Goal: Find specific page/section: Find specific page/section

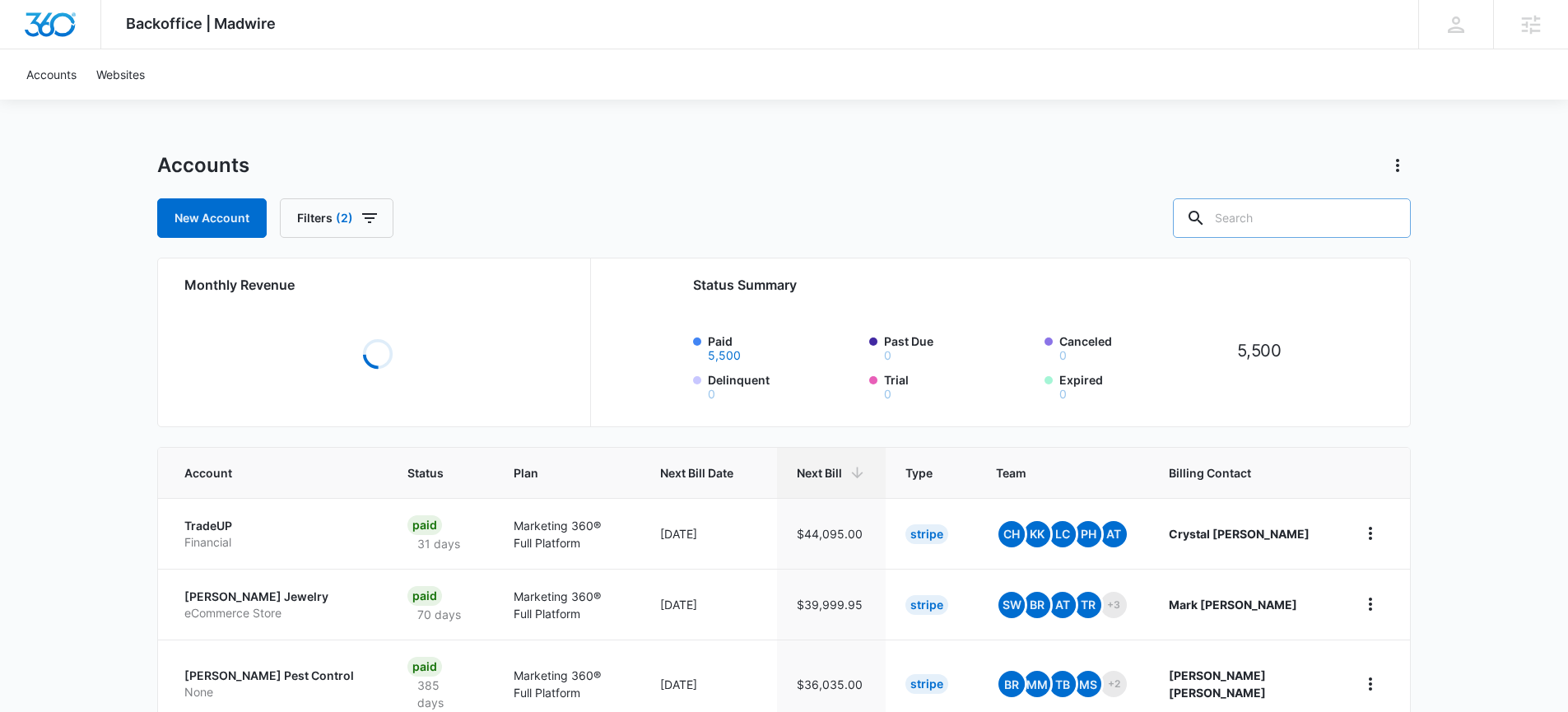
click at [1288, 225] on input "text" at bounding box center [1292, 218] width 238 height 40
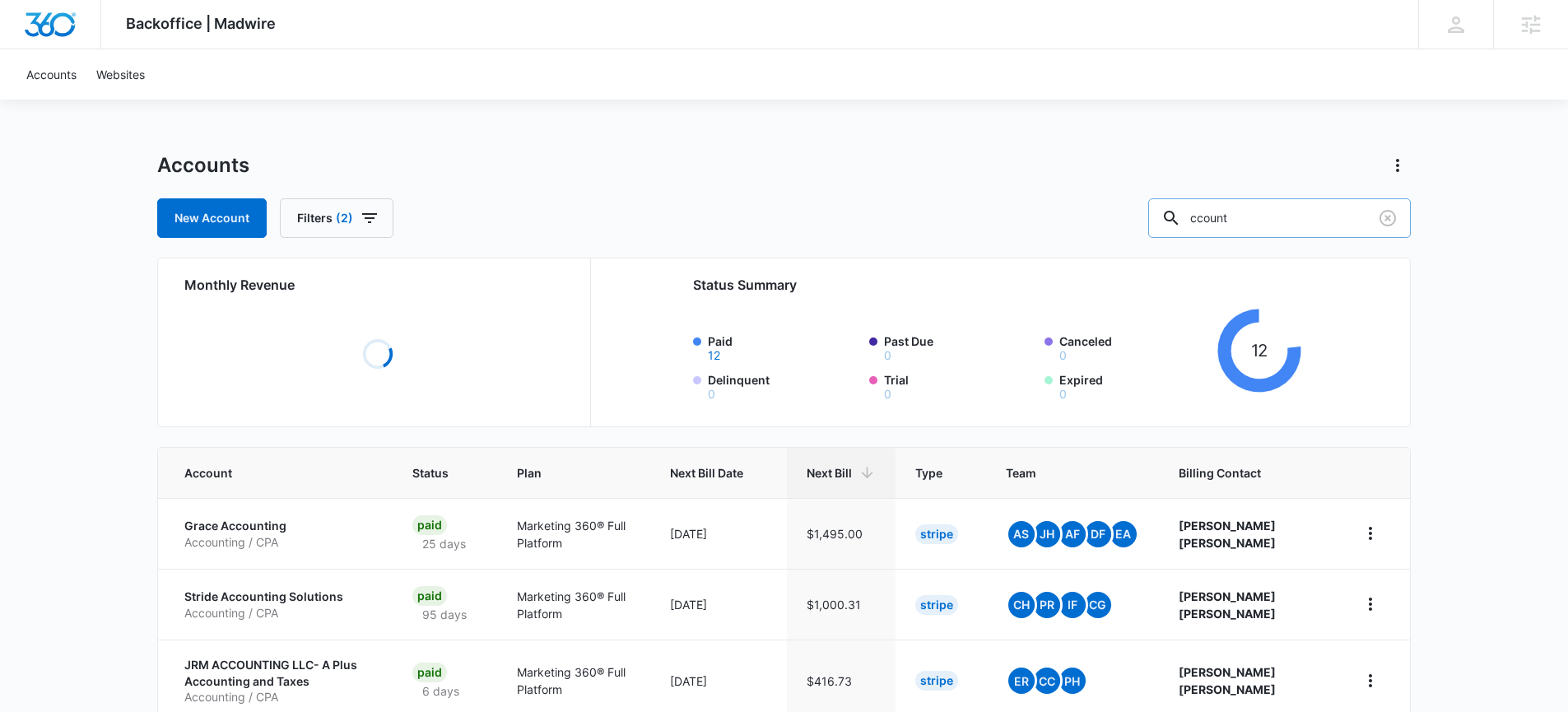
click at [1227, 222] on input "ccount" at bounding box center [1279, 218] width 262 height 40
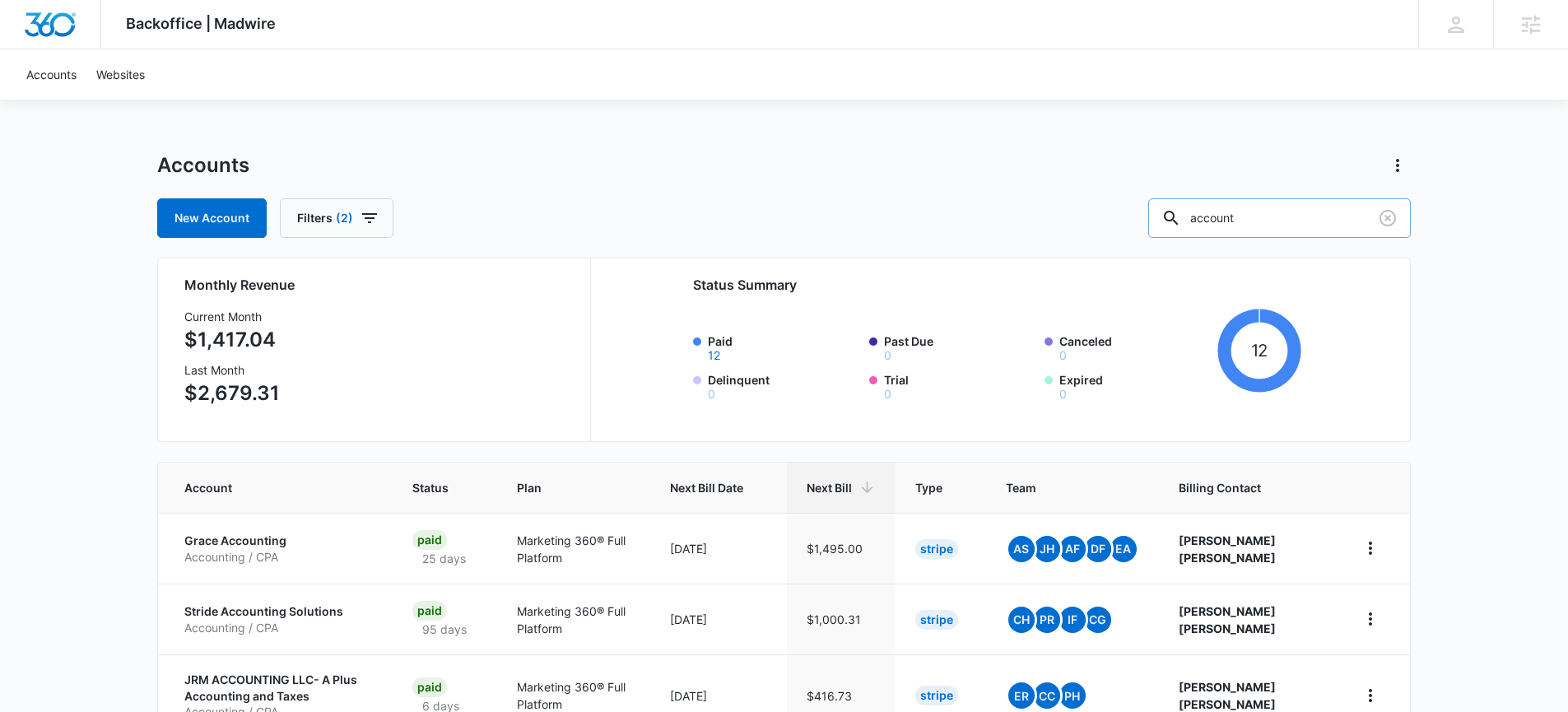
click at [1303, 208] on input "account" at bounding box center [1279, 218] width 262 height 40
type input "[GEOGRAPHIC_DATA]"
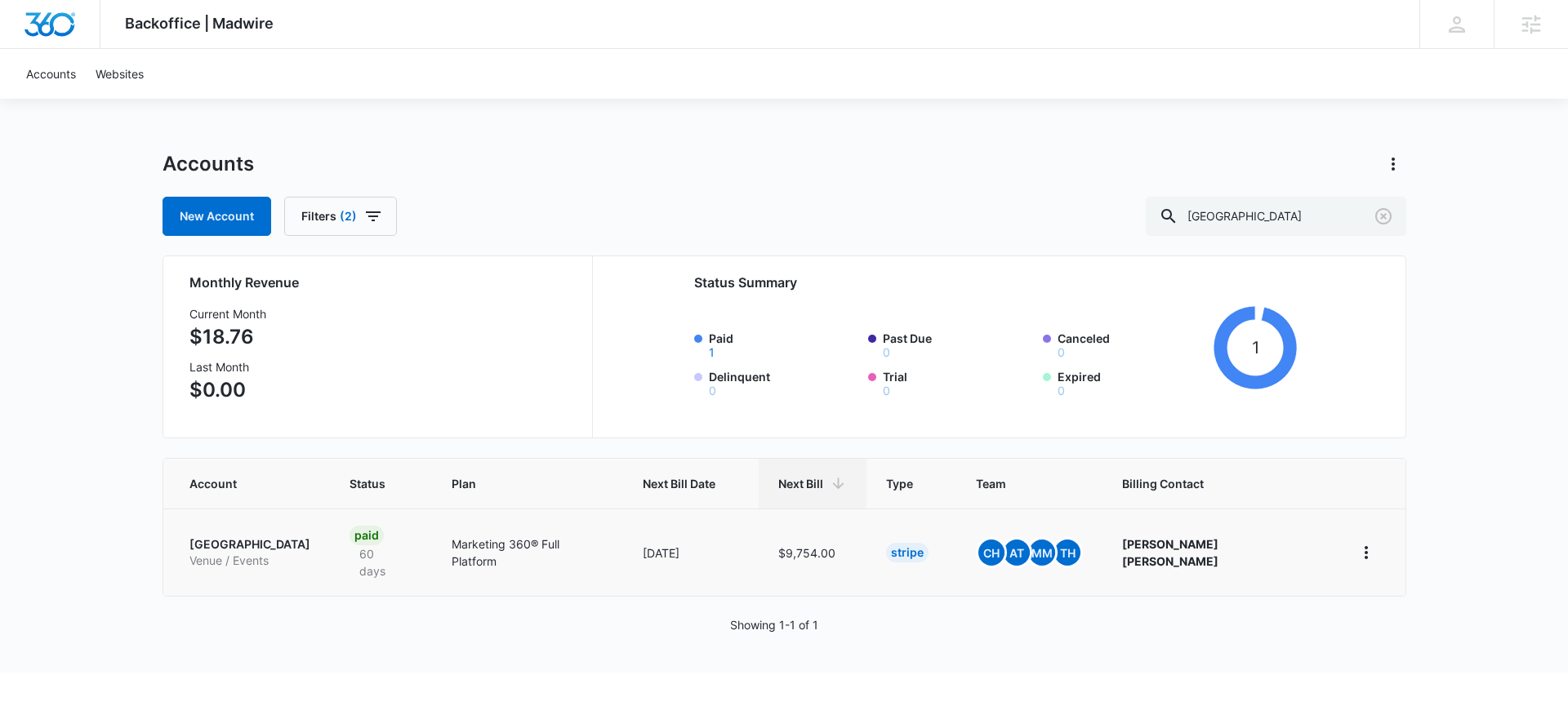
click at [276, 536] on p "[GEOGRAPHIC_DATA]" at bounding box center [250, 544] width 121 height 17
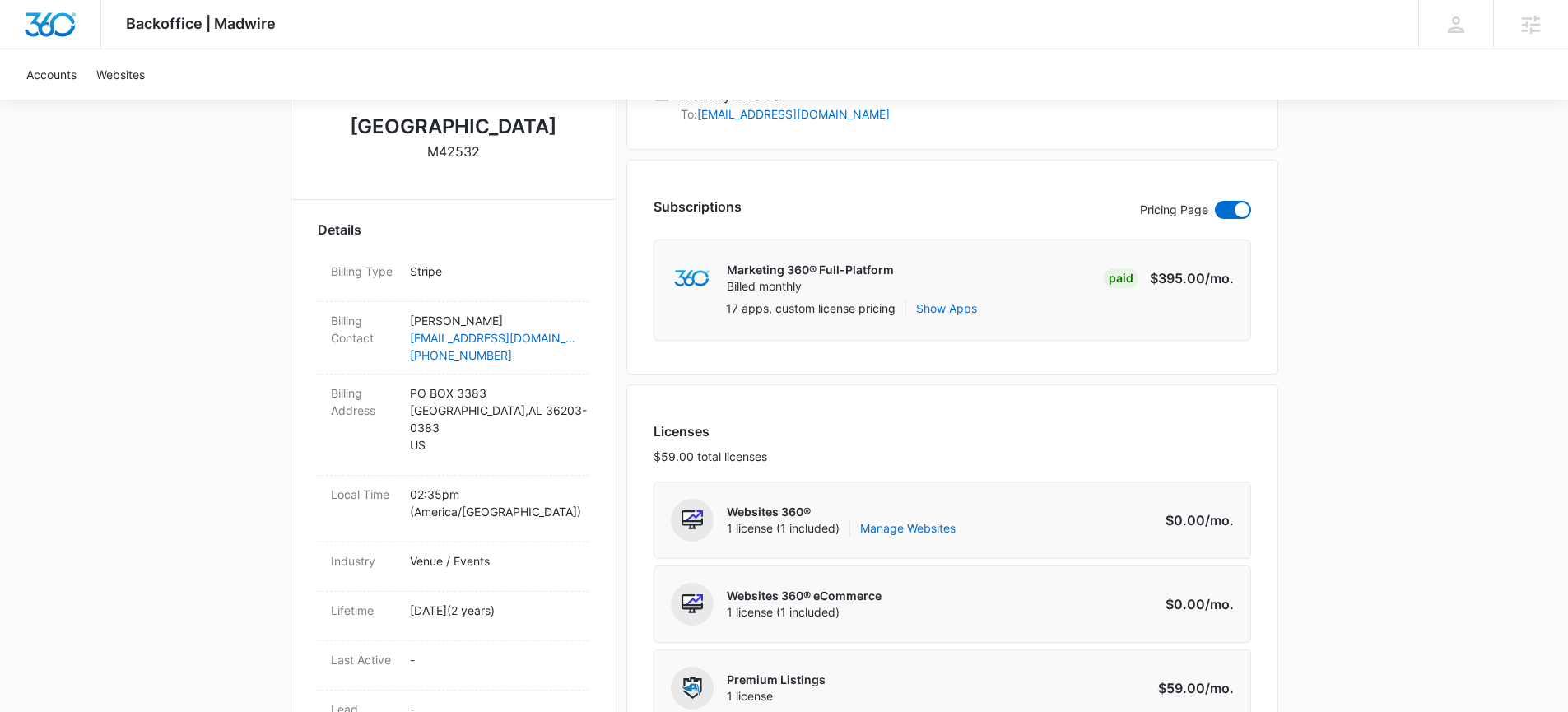
scroll to position [23, 0]
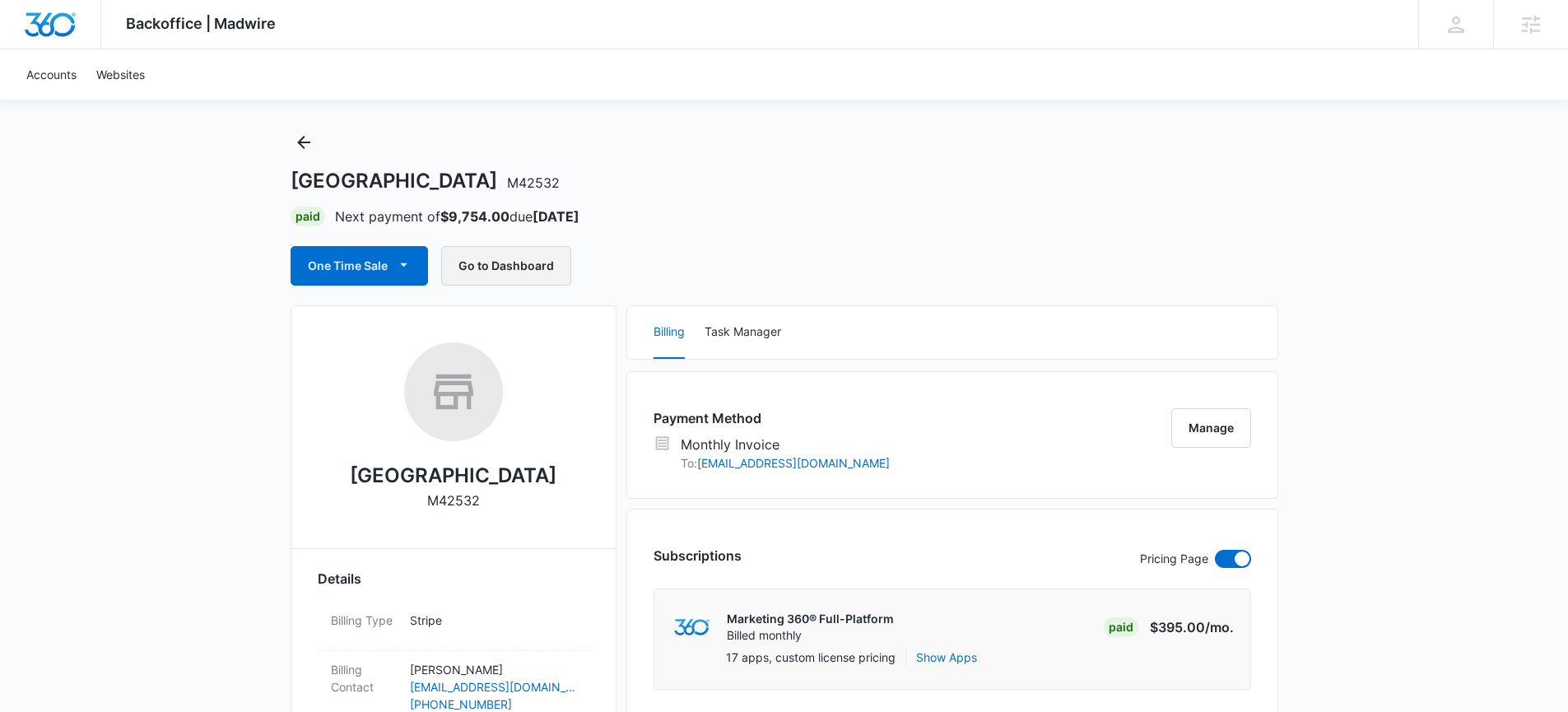
click at [498, 257] on button "Go to Dashboard" at bounding box center [505, 266] width 130 height 40
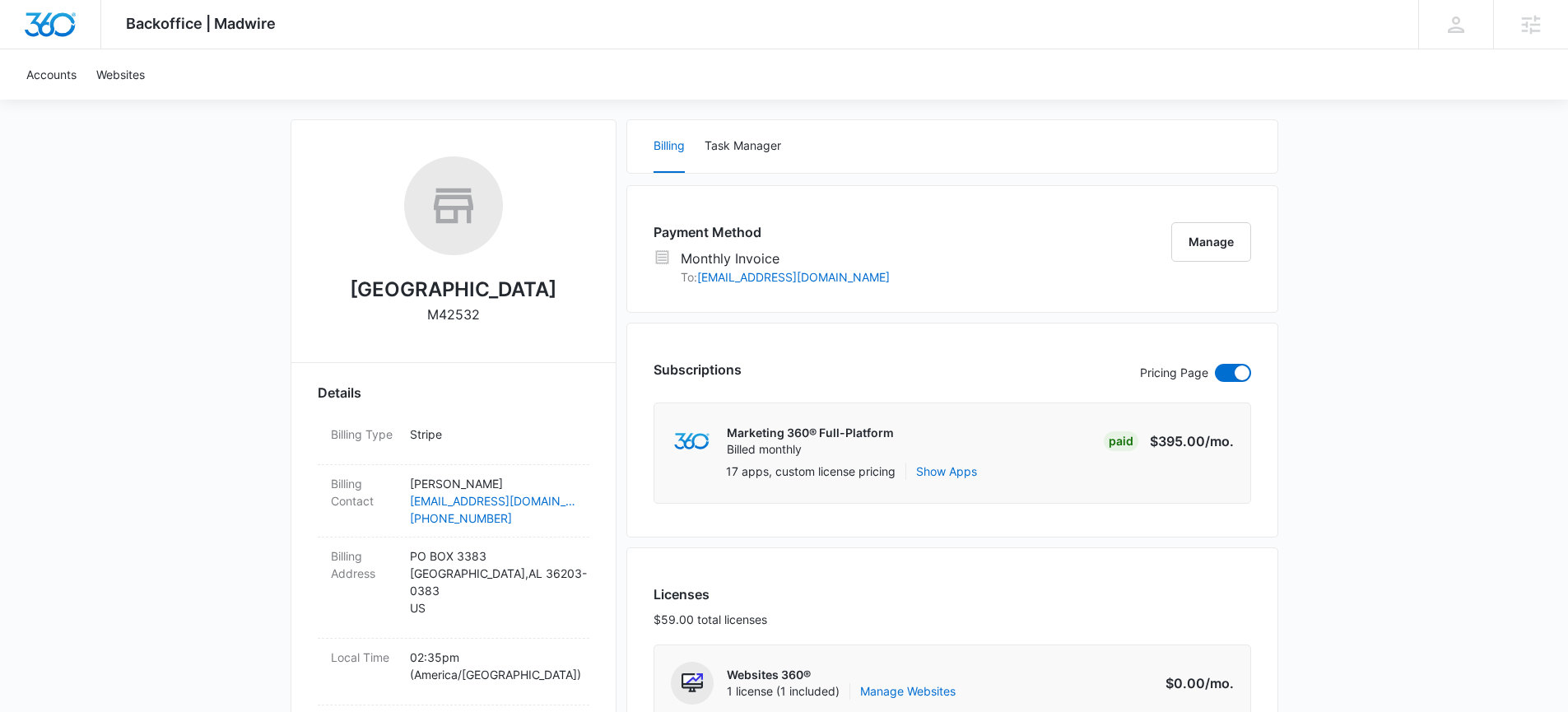
scroll to position [197, 0]
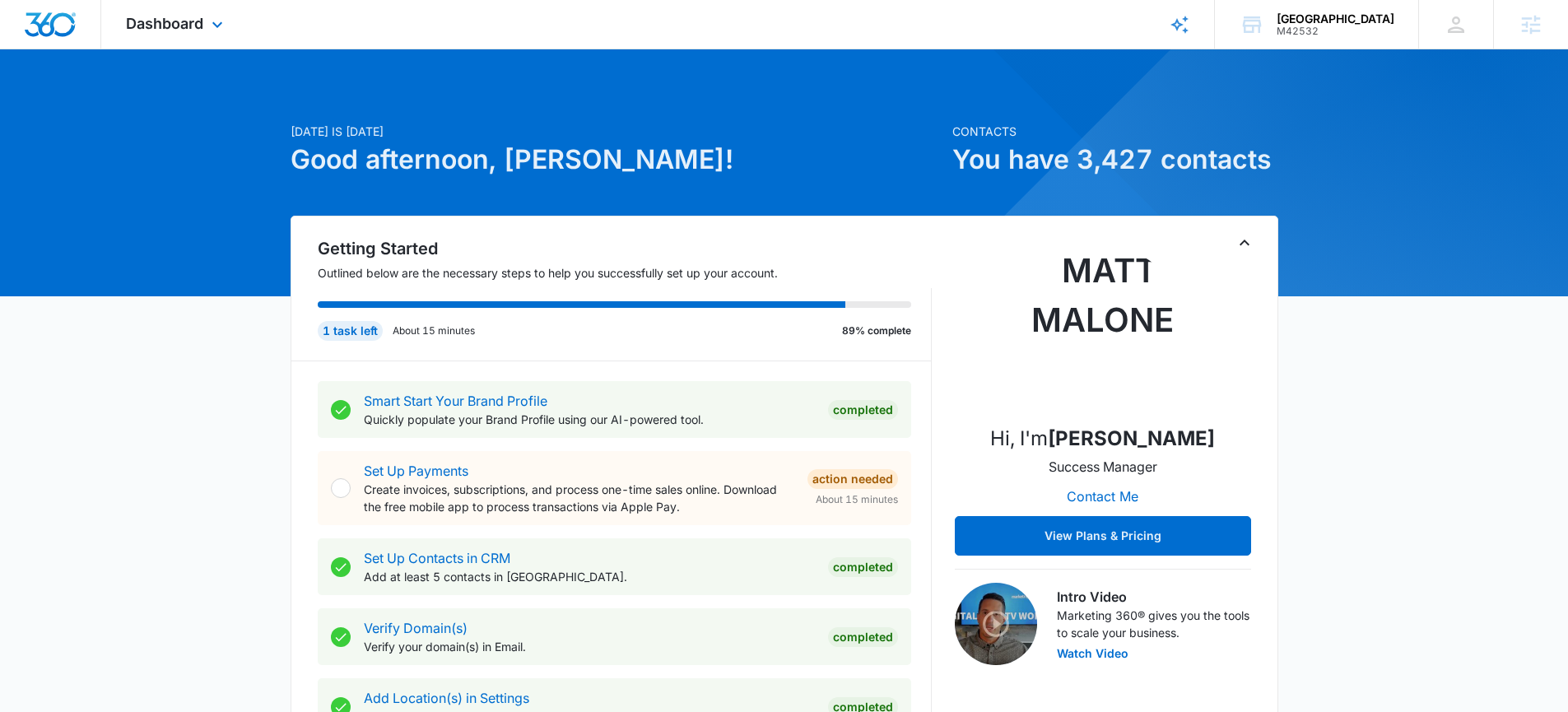
click at [204, 19] on div "Dashboard Apps Reputation Websites Forms CRM Email Social Shop Content Ads Inte…" at bounding box center [176, 24] width 151 height 49
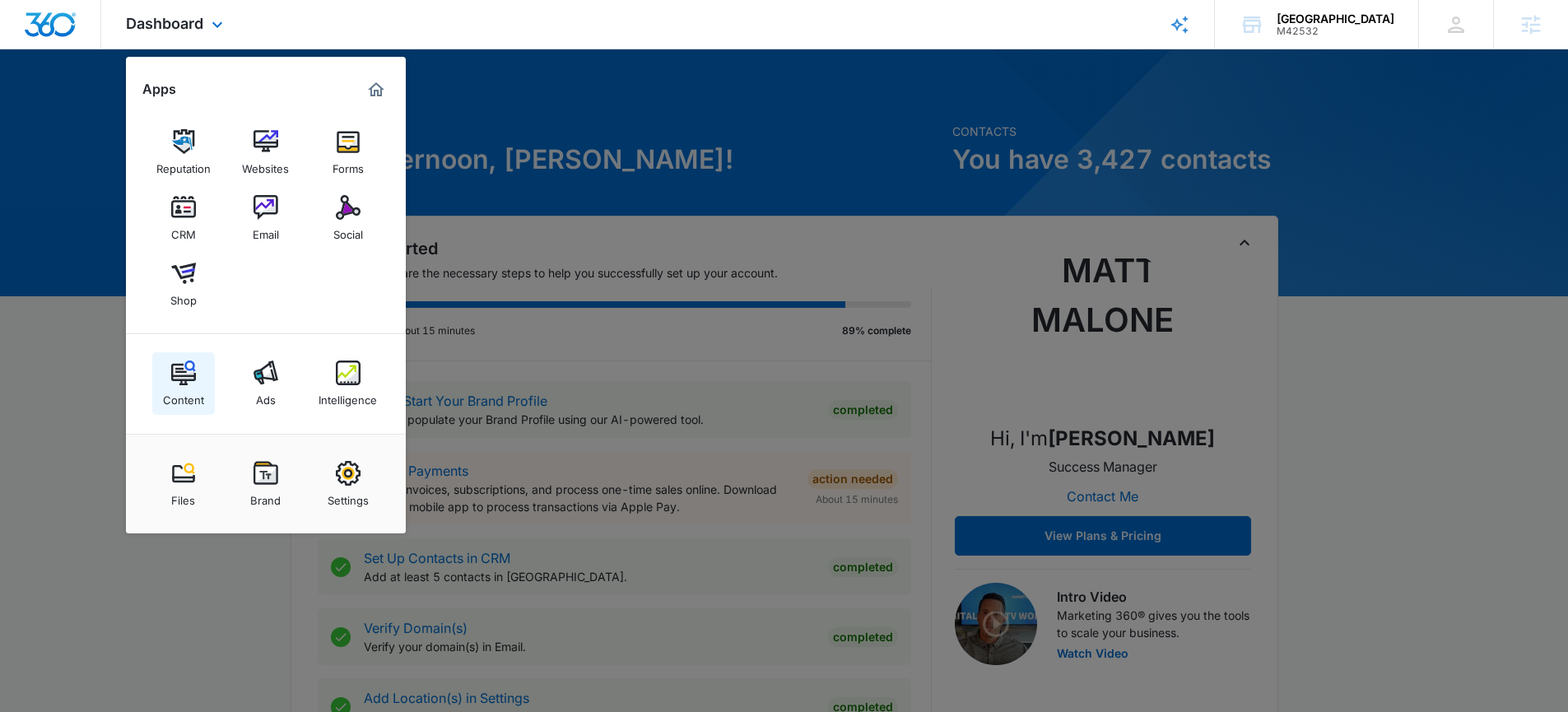
click at [184, 381] on img at bounding box center [183, 372] width 25 height 25
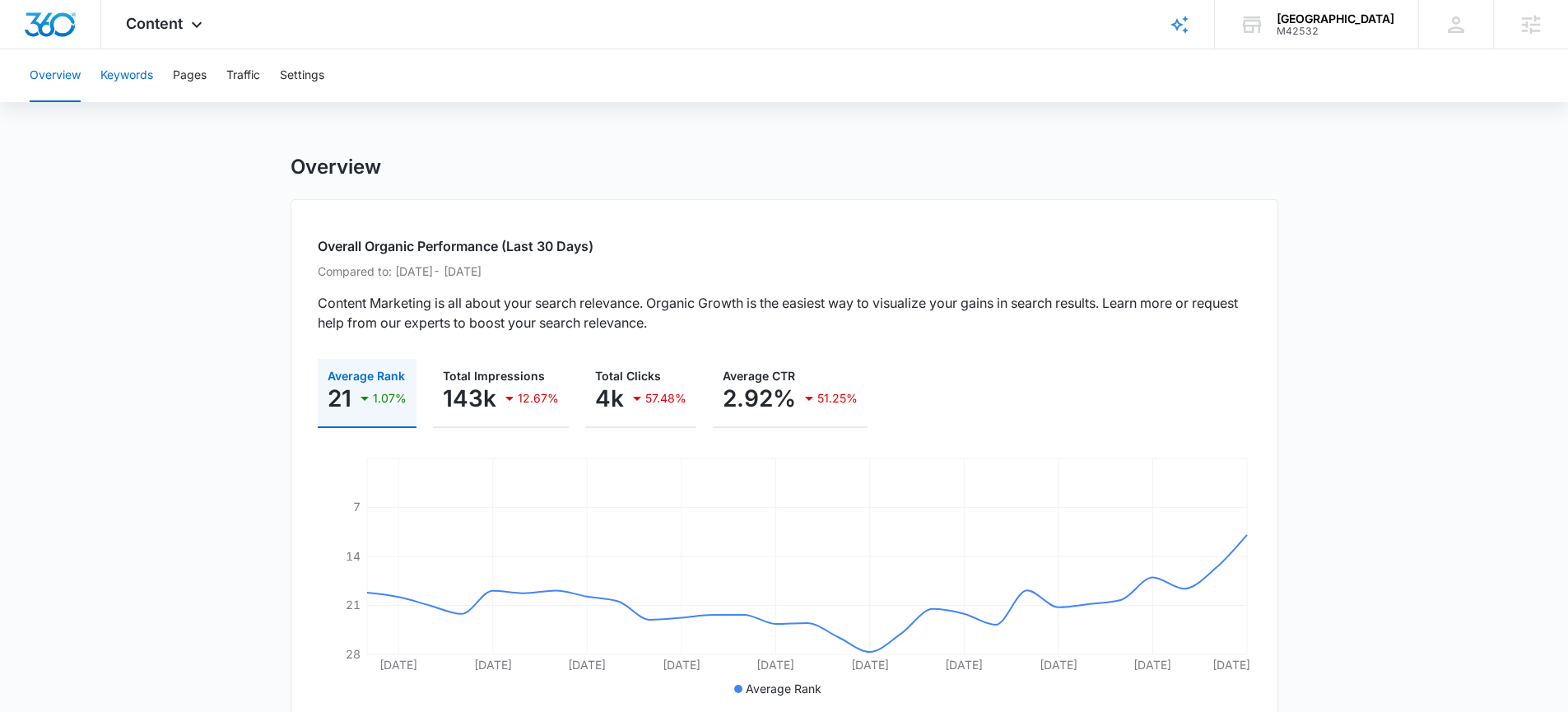
click at [126, 80] on button "Keywords" at bounding box center [126, 75] width 52 height 52
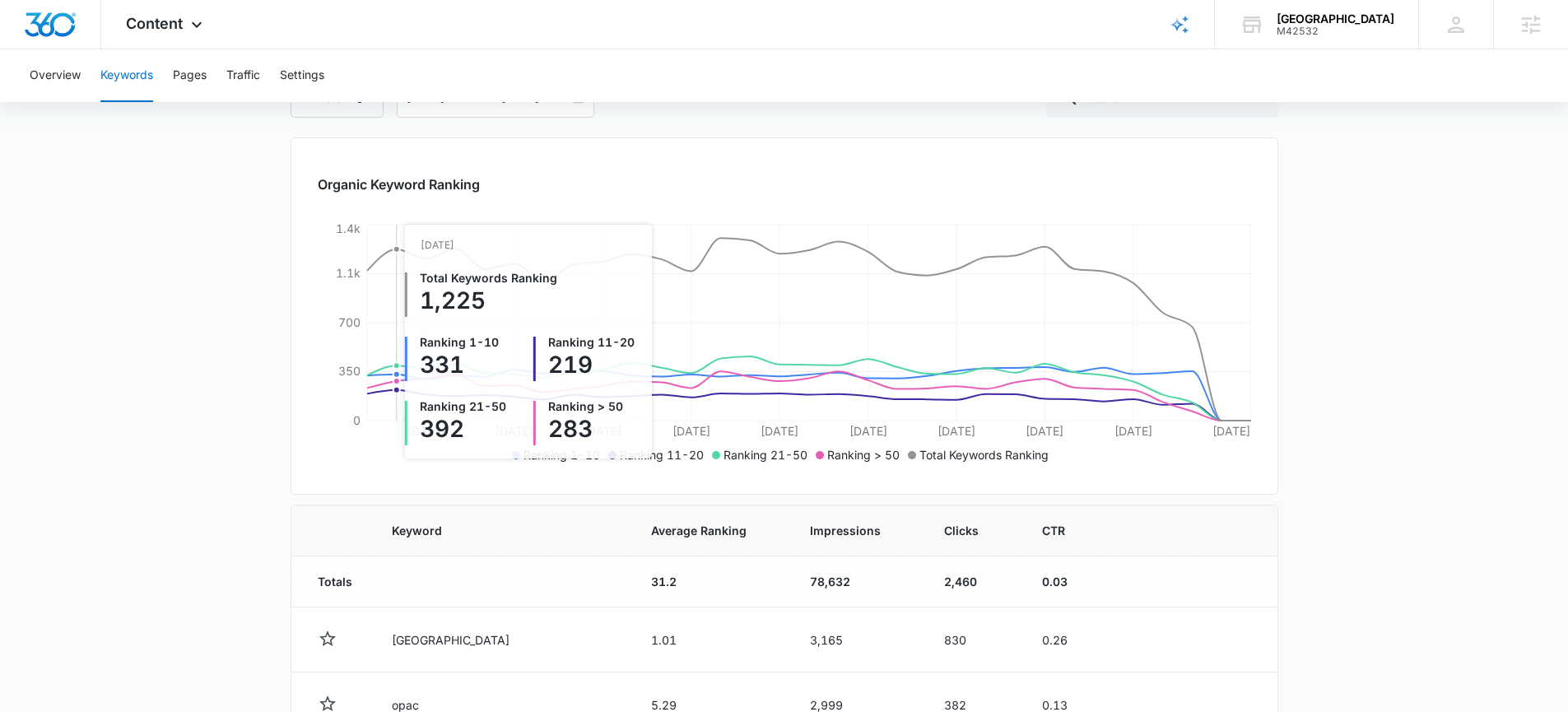
scroll to position [174, 0]
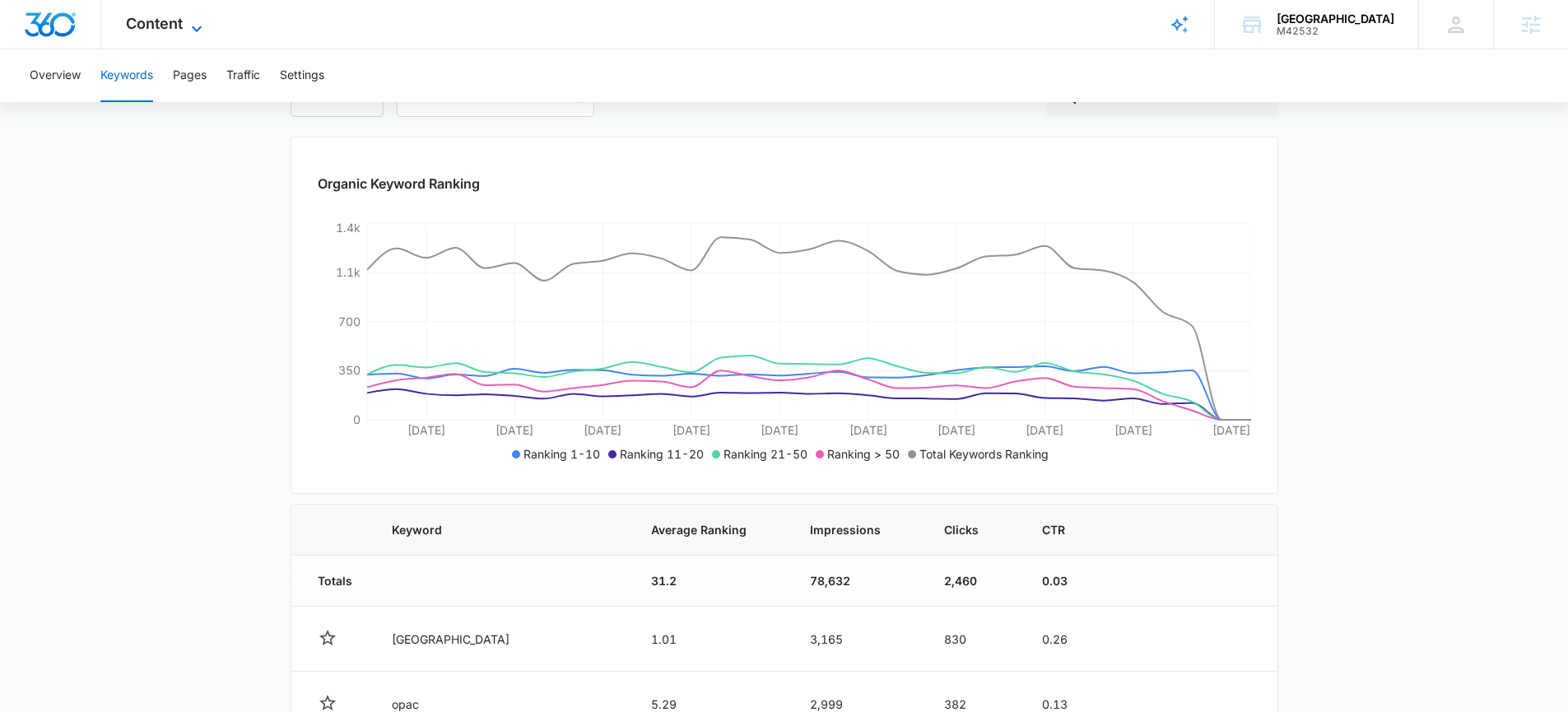
click at [164, 16] on span "Content" at bounding box center [154, 23] width 56 height 17
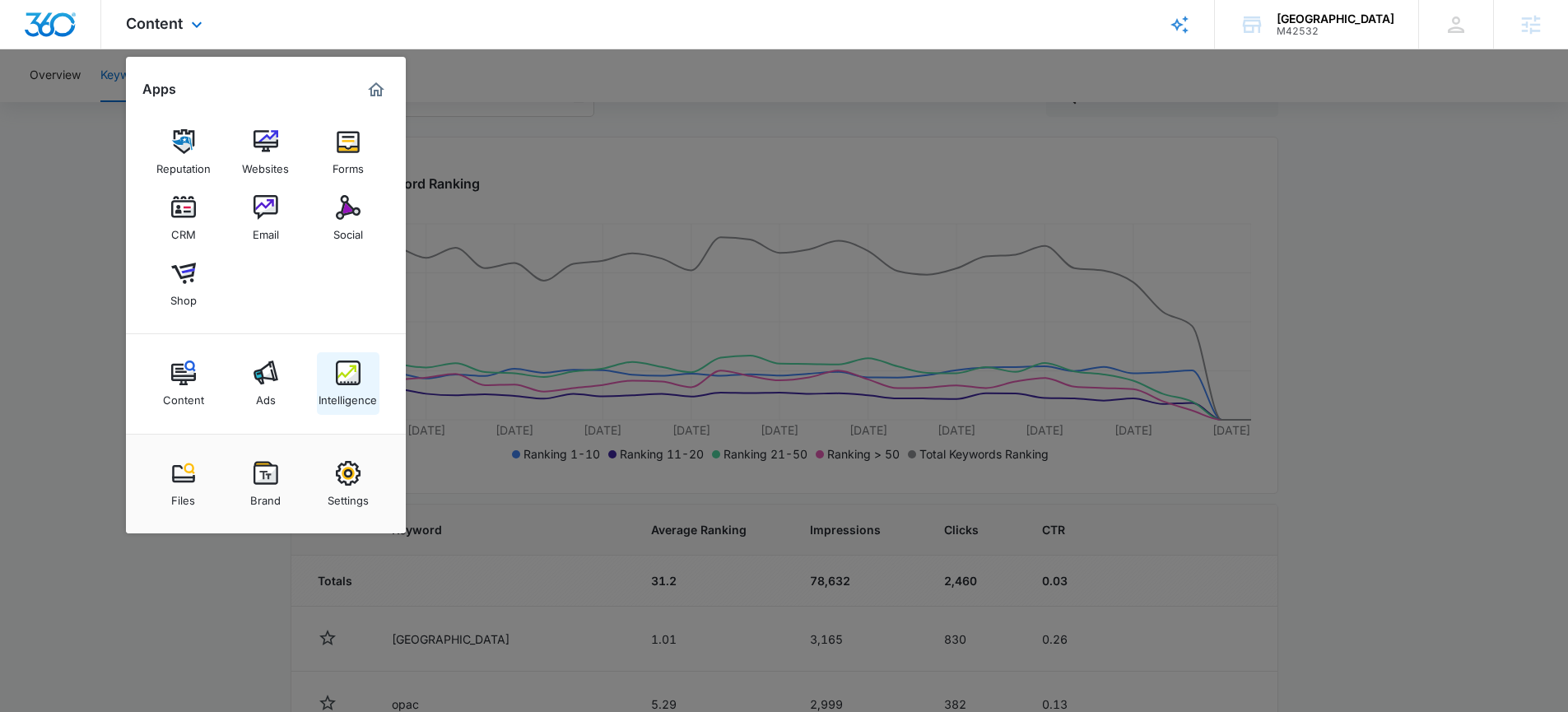
click at [338, 369] on img at bounding box center [348, 372] width 25 height 25
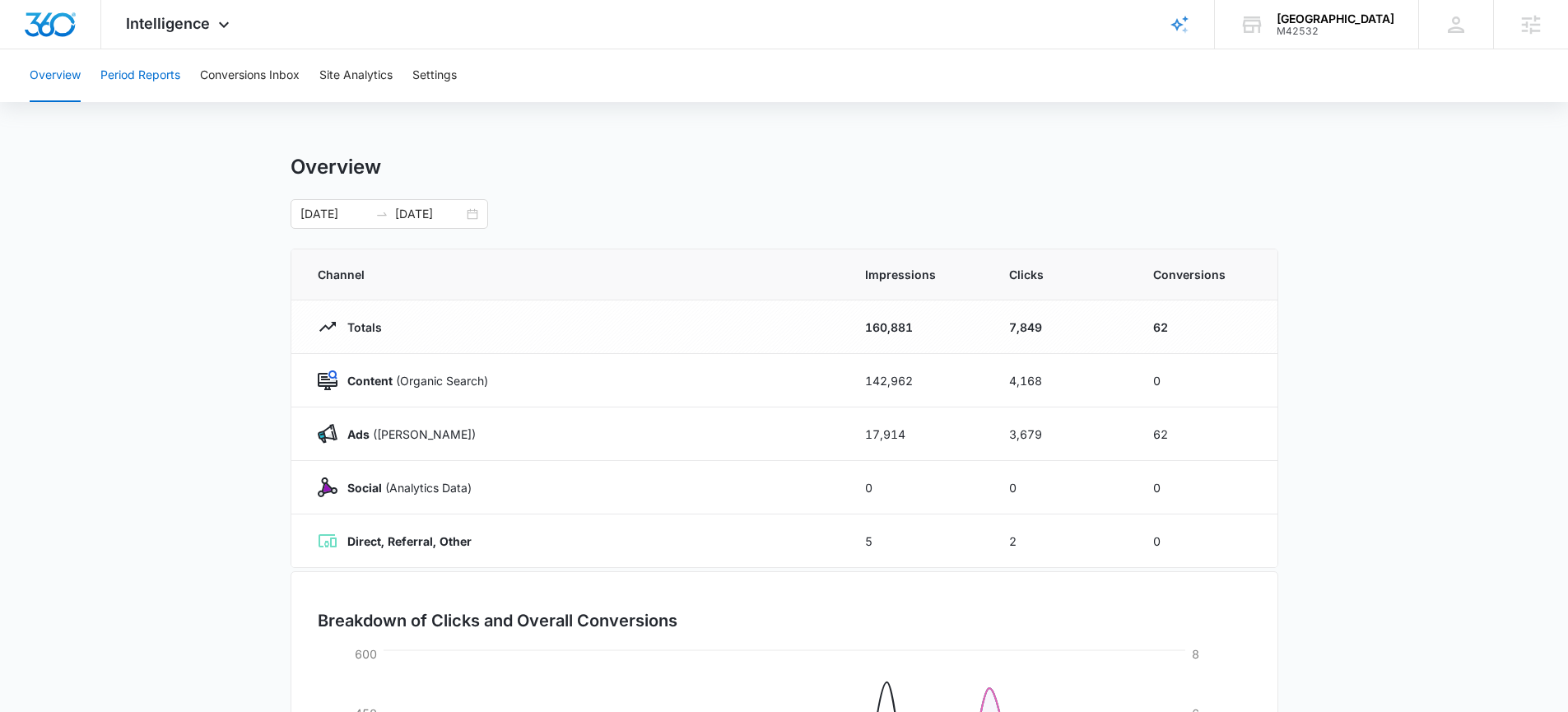
click at [121, 77] on button "Period Reports" at bounding box center [140, 75] width 80 height 52
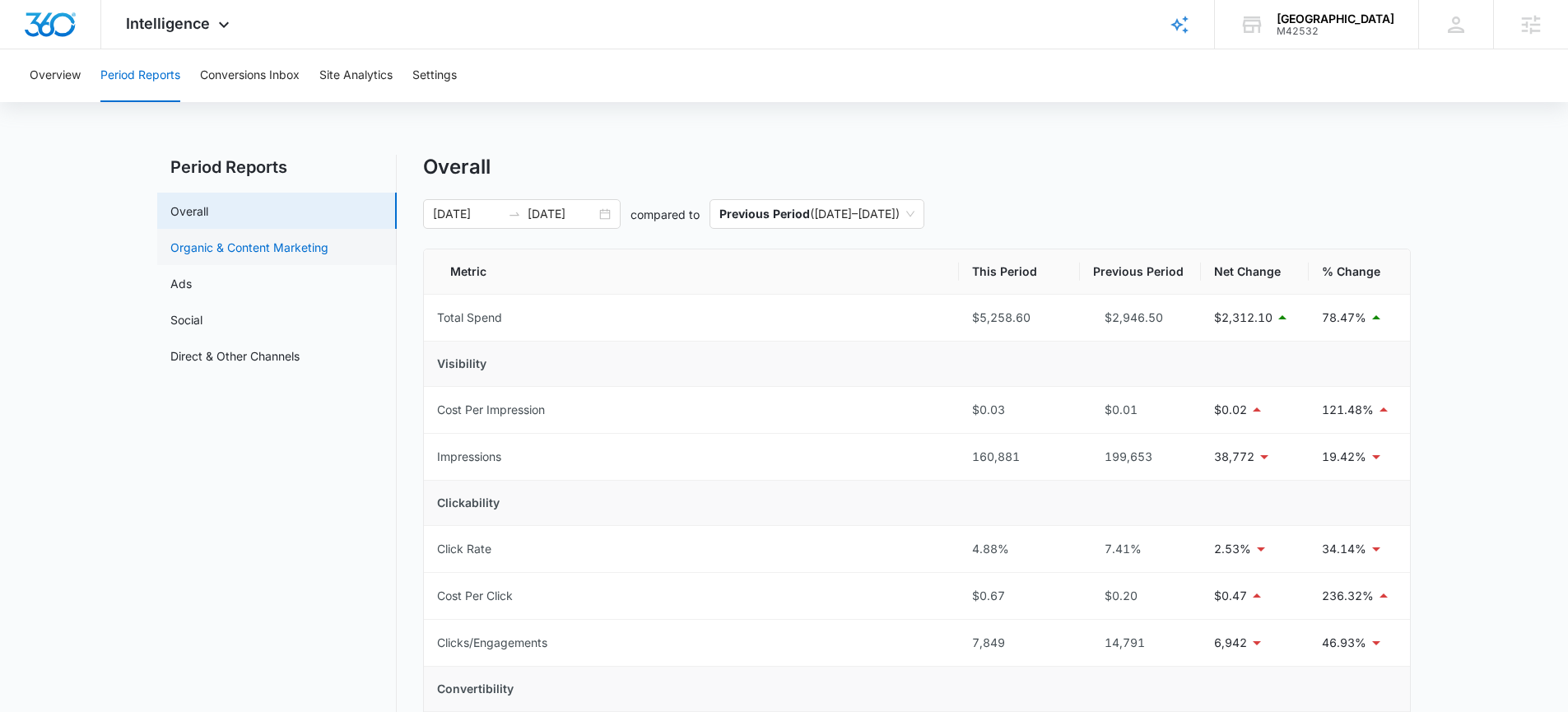
click at [212, 246] on link "Organic & Content Marketing" at bounding box center [250, 247] width 158 height 17
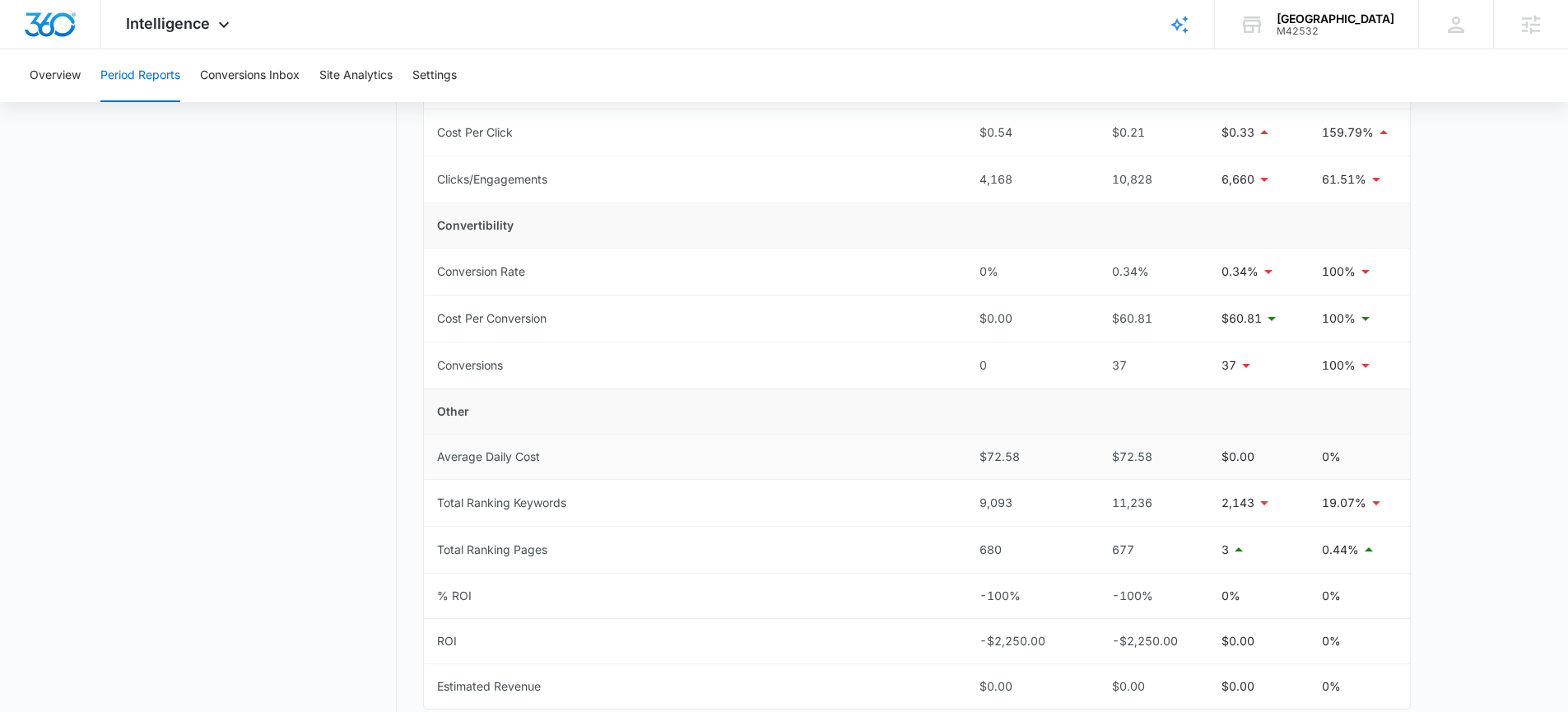
scroll to position [585, 0]
